Goal: Transaction & Acquisition: Obtain resource

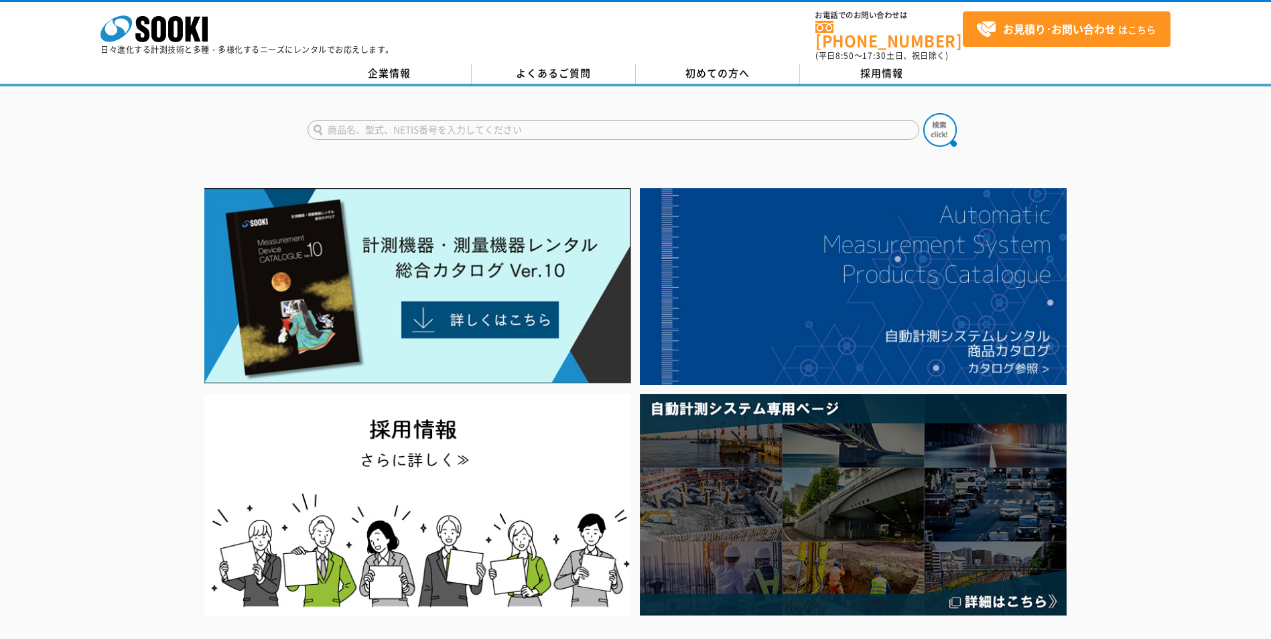
click at [464, 123] on input "text" at bounding box center [613, 130] width 612 height 20
type input "無線機"
click at [923, 113] on button at bounding box center [939, 129] width 33 height 33
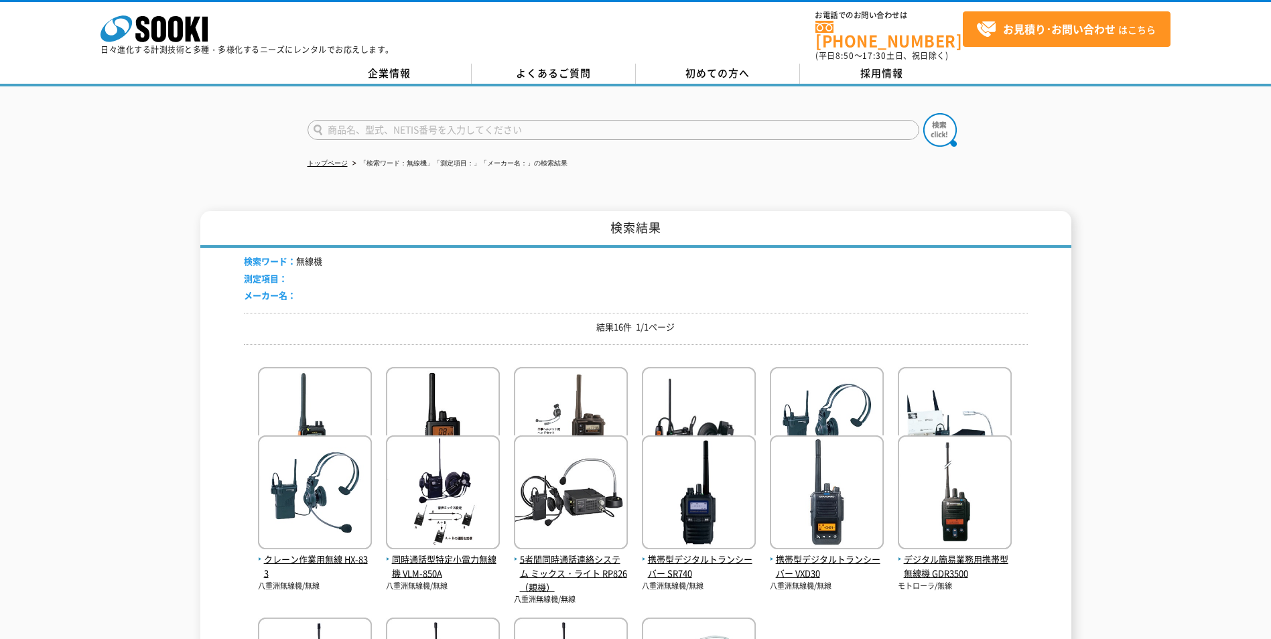
click at [426, 126] on input "text" at bounding box center [613, 130] width 612 height 20
type input "め"
type input "無線機"
click at [923, 113] on button at bounding box center [939, 129] width 33 height 33
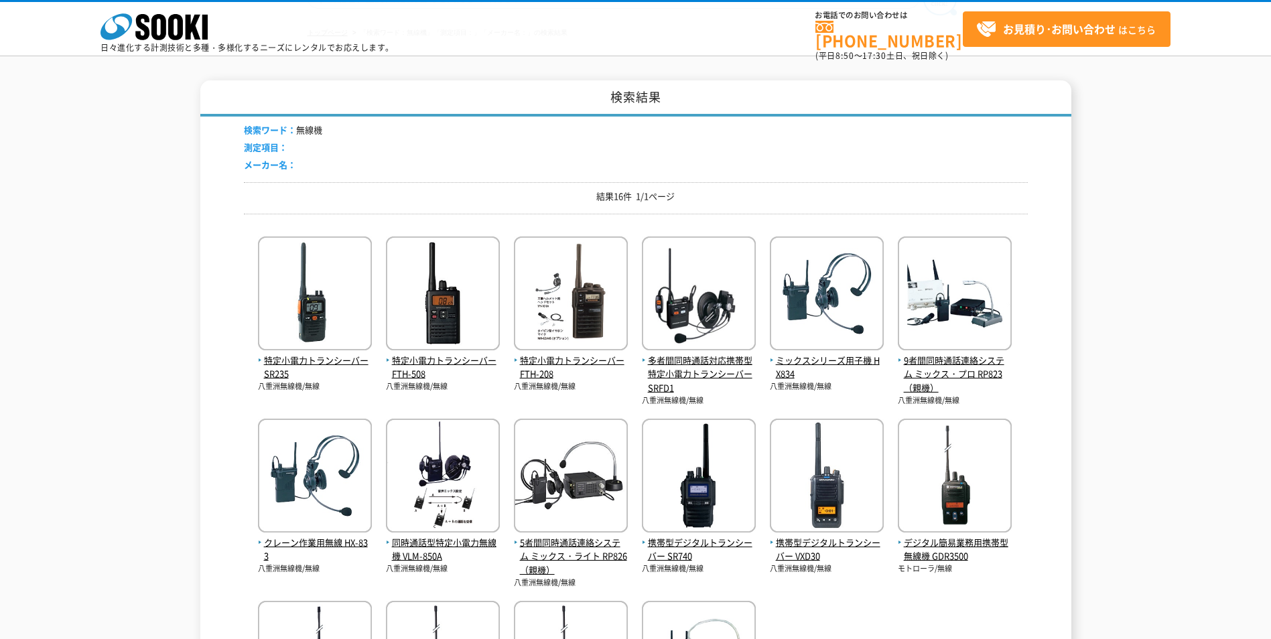
scroll to position [134, 0]
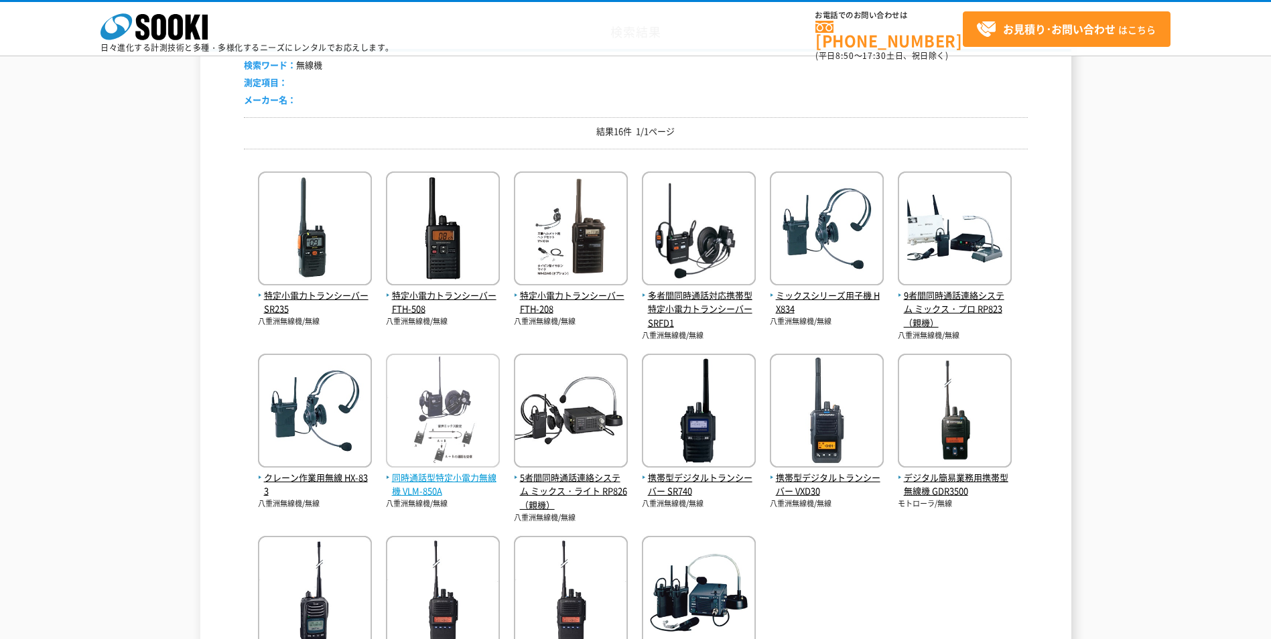
click at [415, 442] on img at bounding box center [443, 412] width 114 height 117
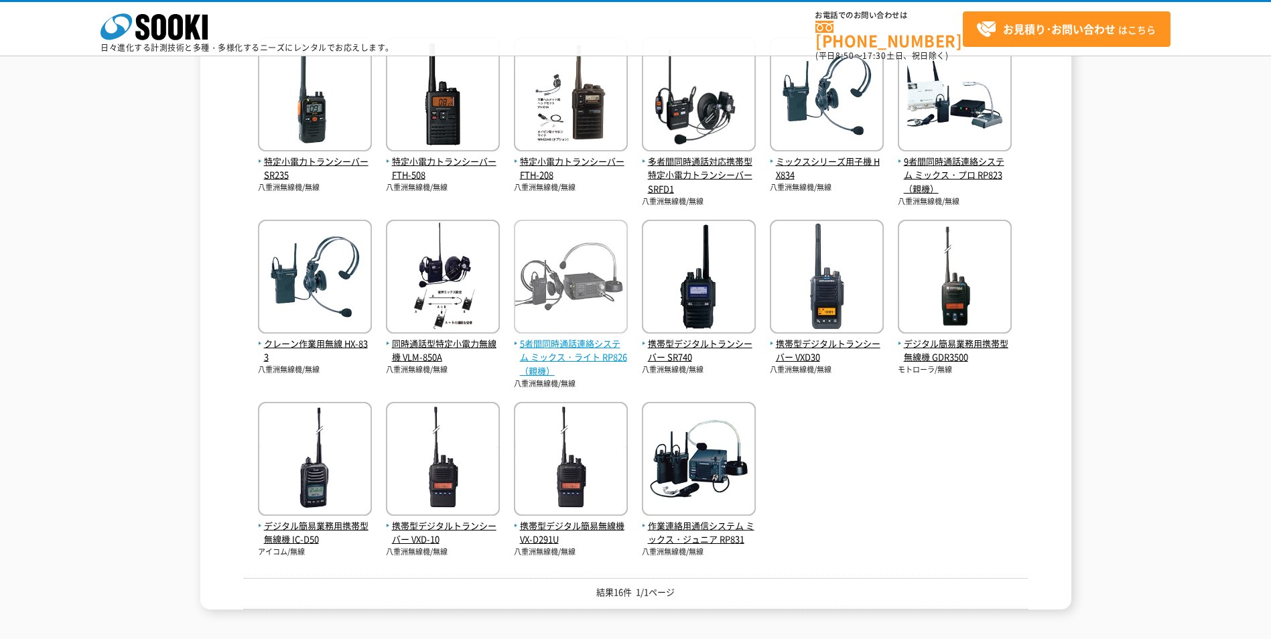
scroll to position [335, 0]
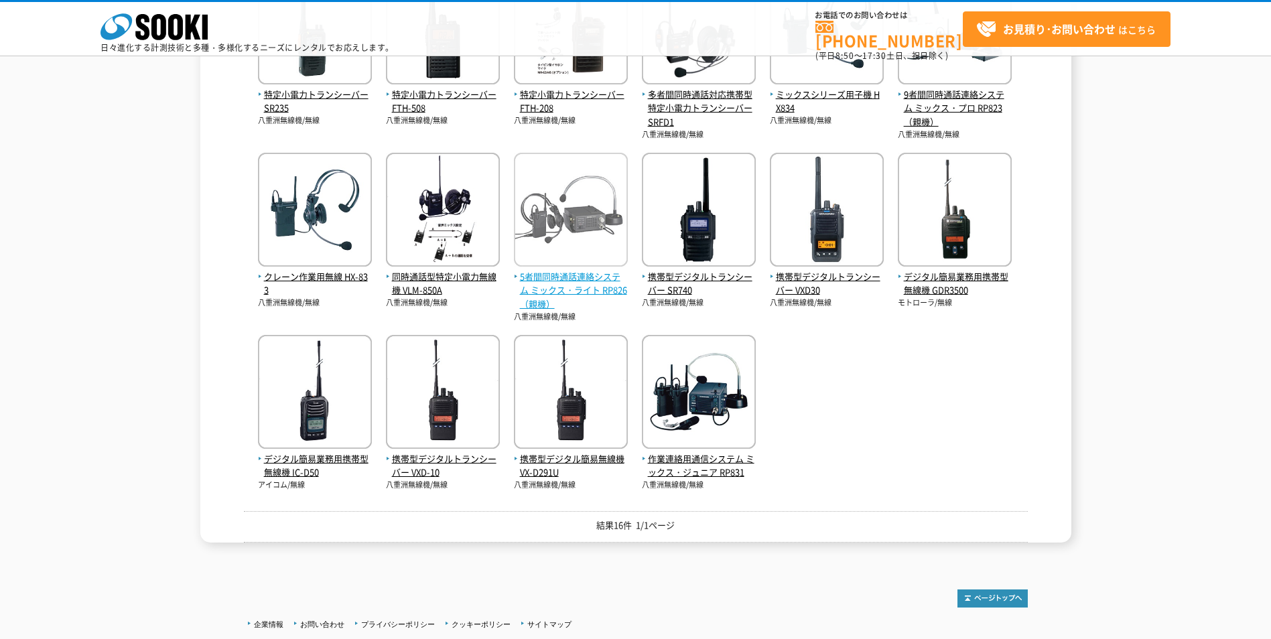
click at [541, 217] on img at bounding box center [571, 211] width 114 height 117
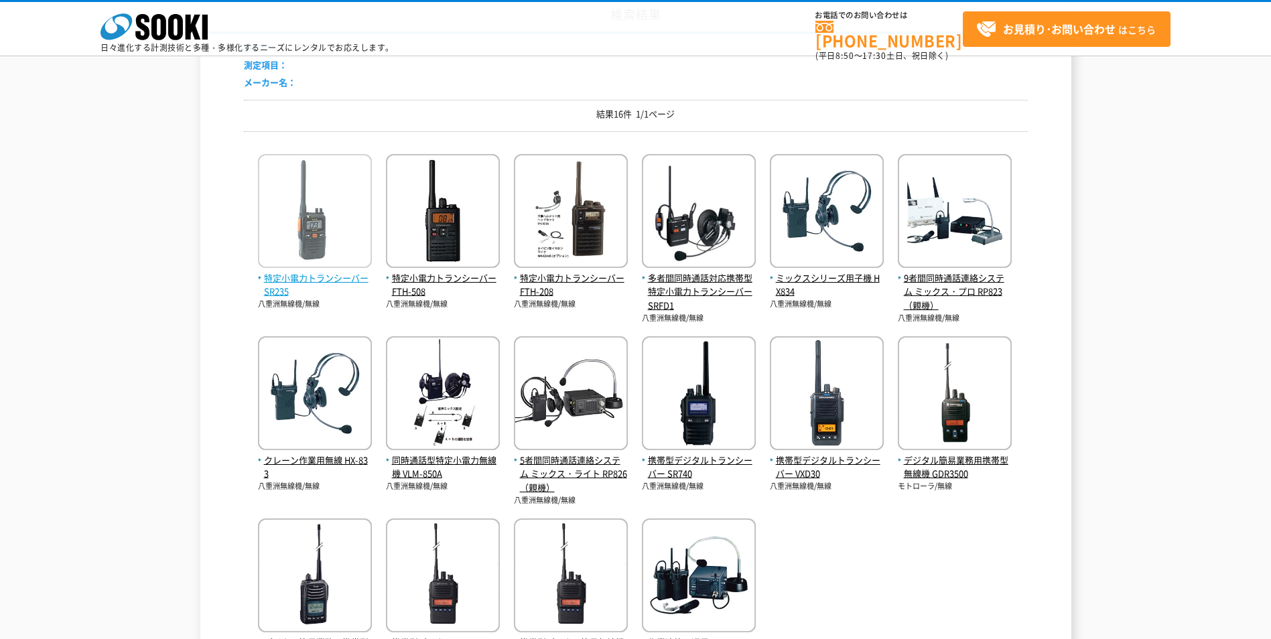
scroll to position [134, 0]
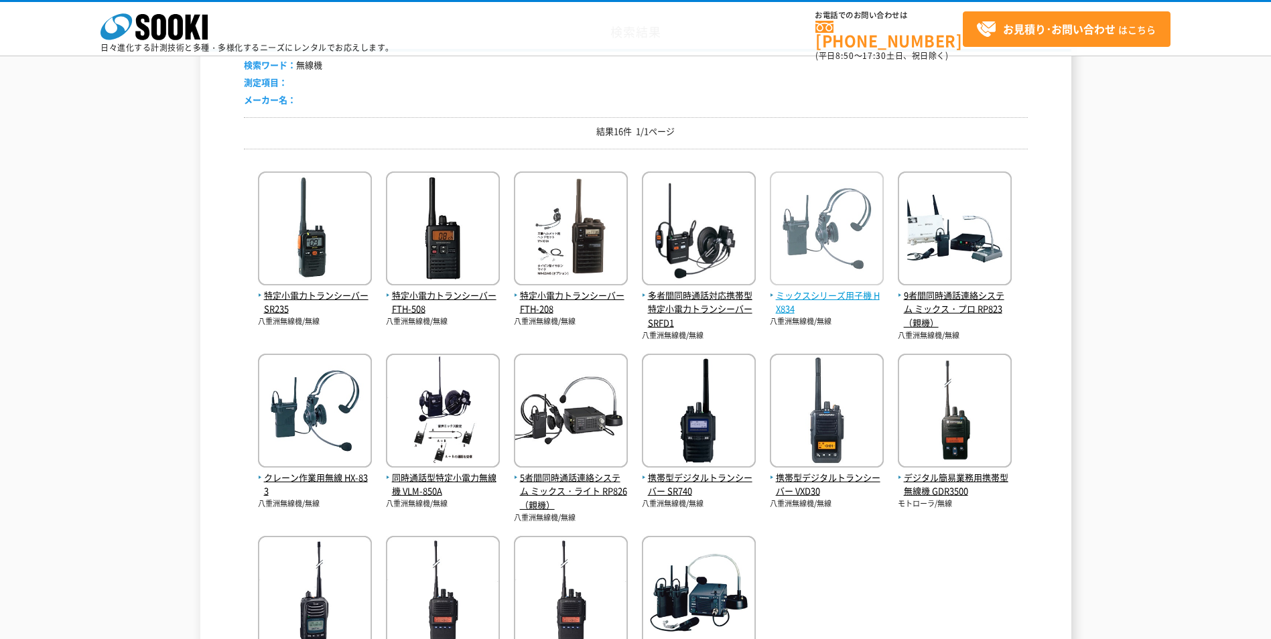
click at [830, 237] on img at bounding box center [827, 229] width 114 height 117
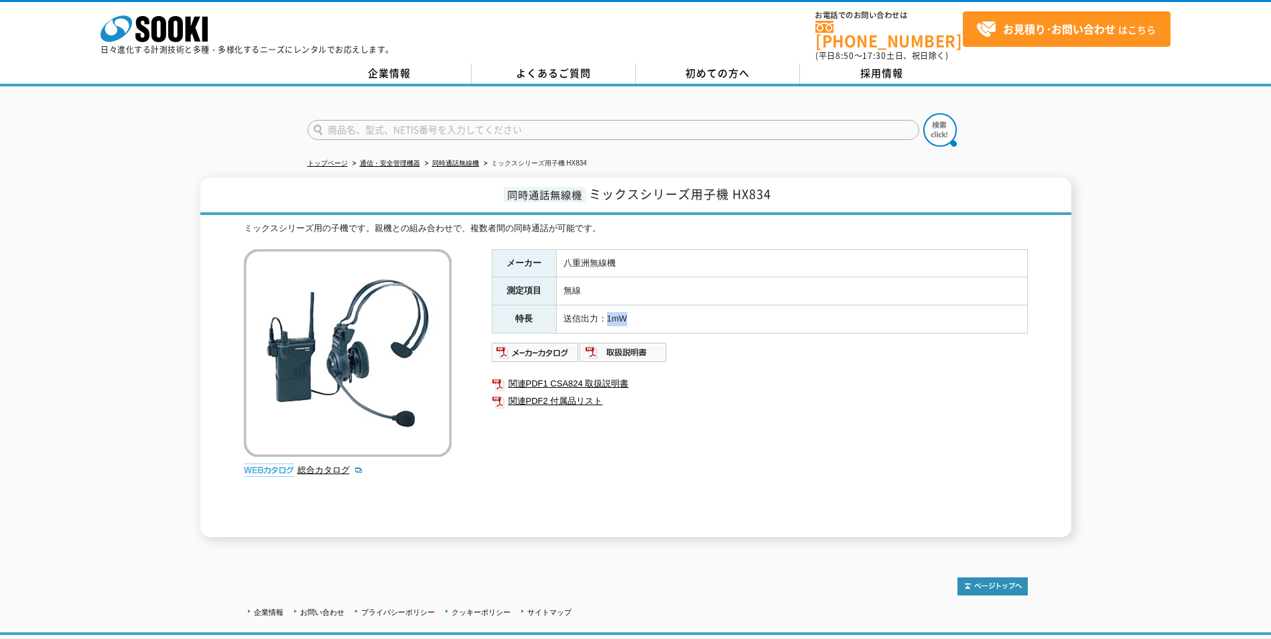
drag, startPoint x: 608, startPoint y: 312, endPoint x: 665, endPoint y: 312, distance: 57.6
click at [665, 312] on td "送信出力：1mW" at bounding box center [791, 319] width 471 height 28
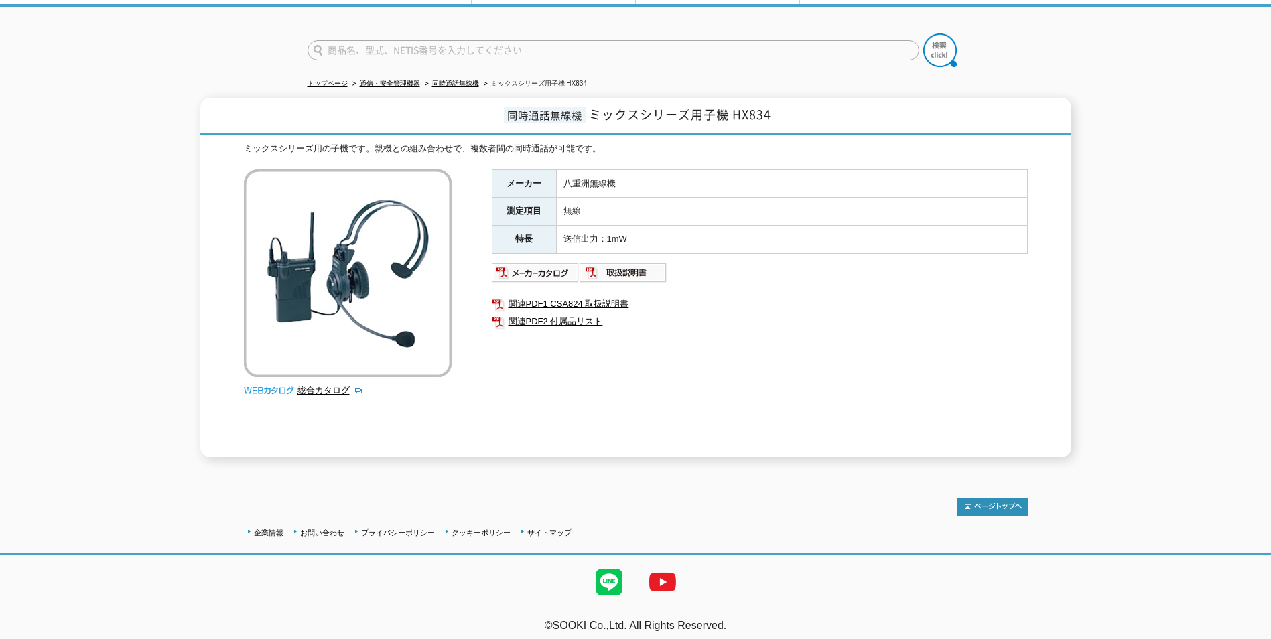
scroll to position [80, 0]
click at [545, 262] on img at bounding box center [536, 271] width 88 height 21
click at [843, 247] on div "メーカー 八重洲無線機 測定項目 無線 特長 送信出力：1mW 関連PDF1 CSA824 取扱説明書 関連PDF2 付属品リスト" at bounding box center [760, 313] width 536 height 288
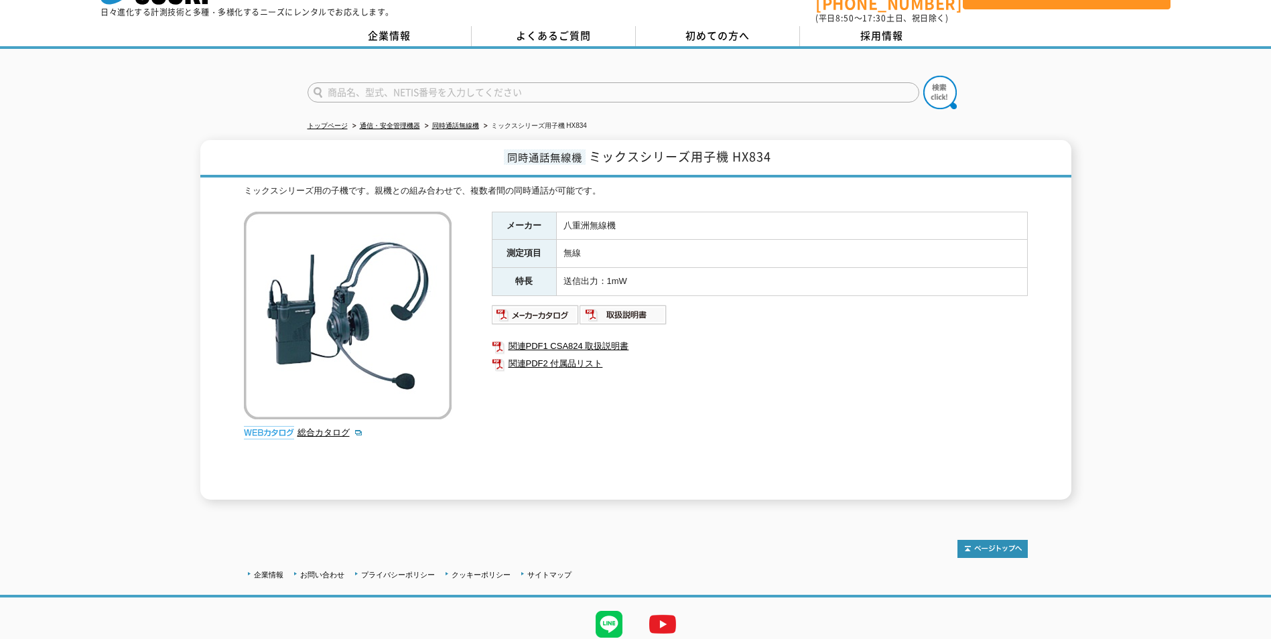
scroll to position [0, 0]
